Goal: Find specific page/section: Find specific page/section

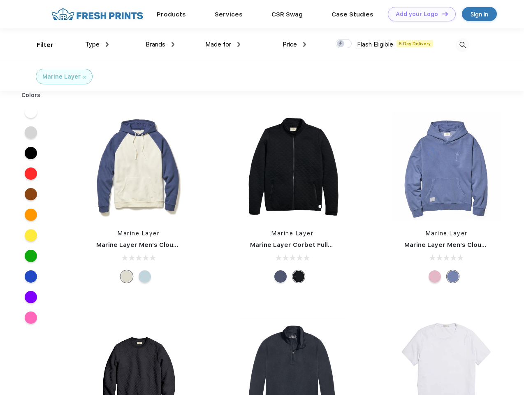
scroll to position [0, 0]
click at [418, 14] on link "Add your Logo Design Tool" at bounding box center [422, 14] width 68 height 14
click at [0, 0] on div "Design Tool" at bounding box center [0, 0] width 0 height 0
click at [441, 14] on link "Add your Logo Design Tool" at bounding box center [422, 14] width 68 height 14
click at [39, 45] on div "Filter" at bounding box center [45, 44] width 17 height 9
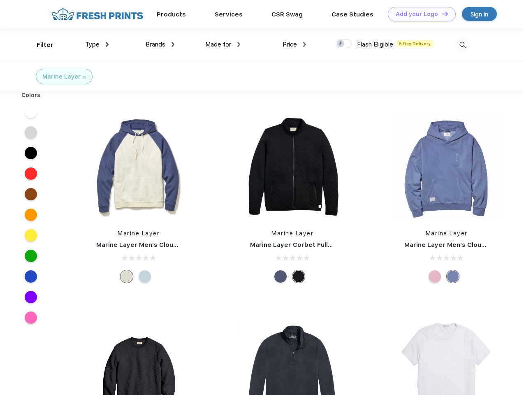
click at [97, 44] on span "Type" at bounding box center [92, 44] width 14 height 7
click at [160, 44] on span "Brands" at bounding box center [156, 44] width 20 height 7
click at [223, 44] on span "Made for" at bounding box center [218, 44] width 26 height 7
click at [294, 44] on span "Price" at bounding box center [289, 44] width 14 height 7
click at [344, 44] on div at bounding box center [343, 43] width 16 height 9
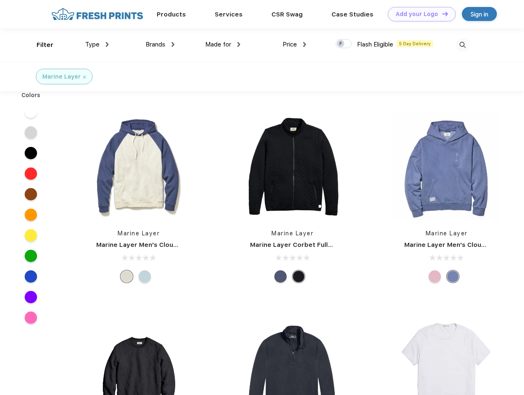
click at [341, 44] on input "checkbox" at bounding box center [337, 41] width 5 height 5
click at [462, 45] on img at bounding box center [462, 45] width 14 height 14
